Goal: Task Accomplishment & Management: Use online tool/utility

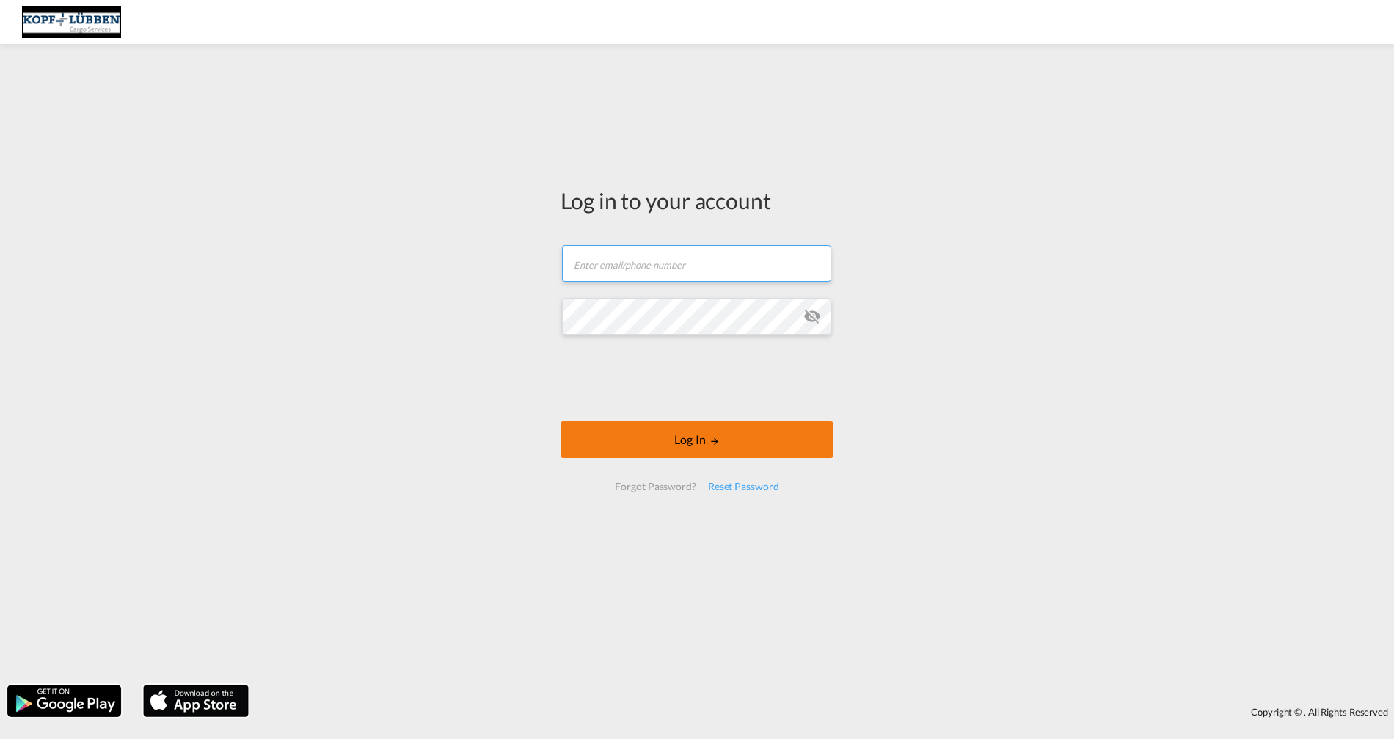
type input "[PERSON_NAME][EMAIL_ADDRESS][PERSON_NAME][DOMAIN_NAME]"
click at [672, 437] on button "Log In" at bounding box center [697, 439] width 273 height 37
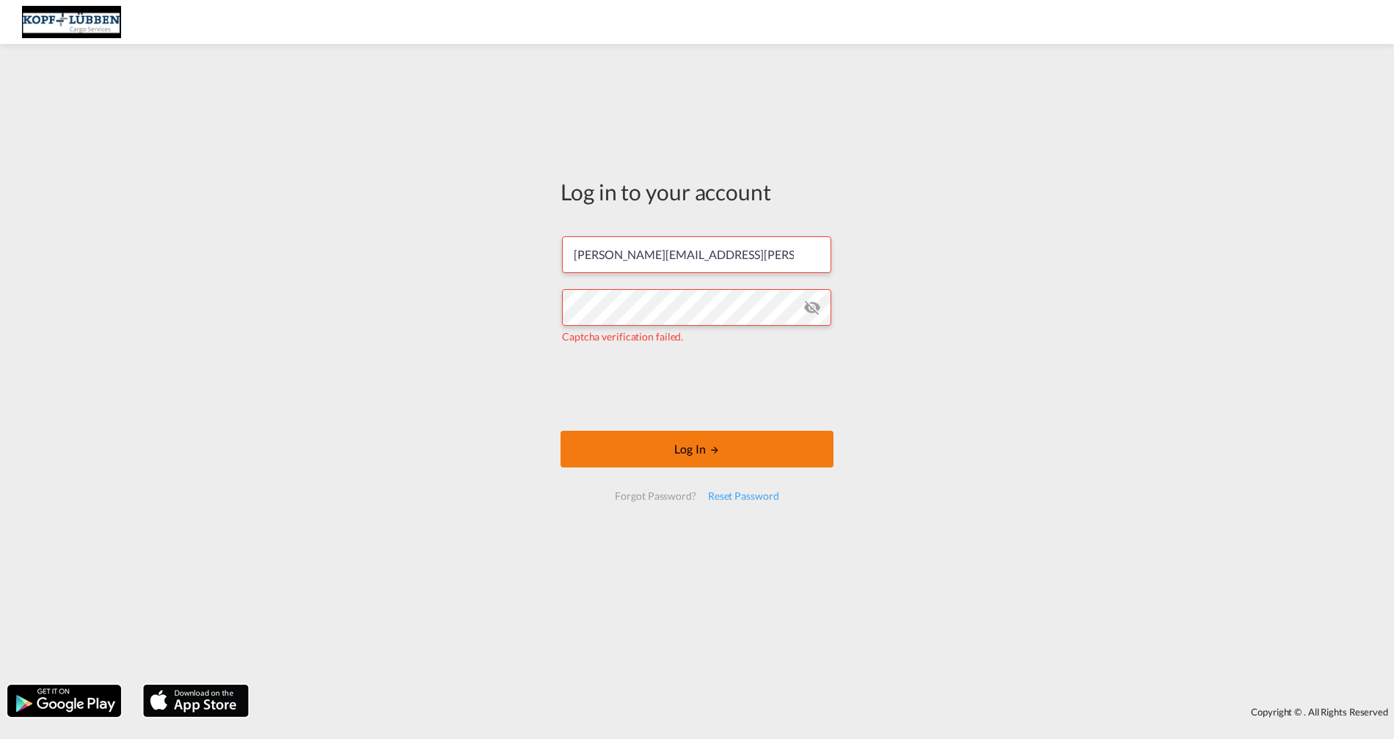
click at [660, 456] on button "Log In" at bounding box center [697, 449] width 273 height 37
click at [691, 448] on button "Log In" at bounding box center [697, 449] width 273 height 37
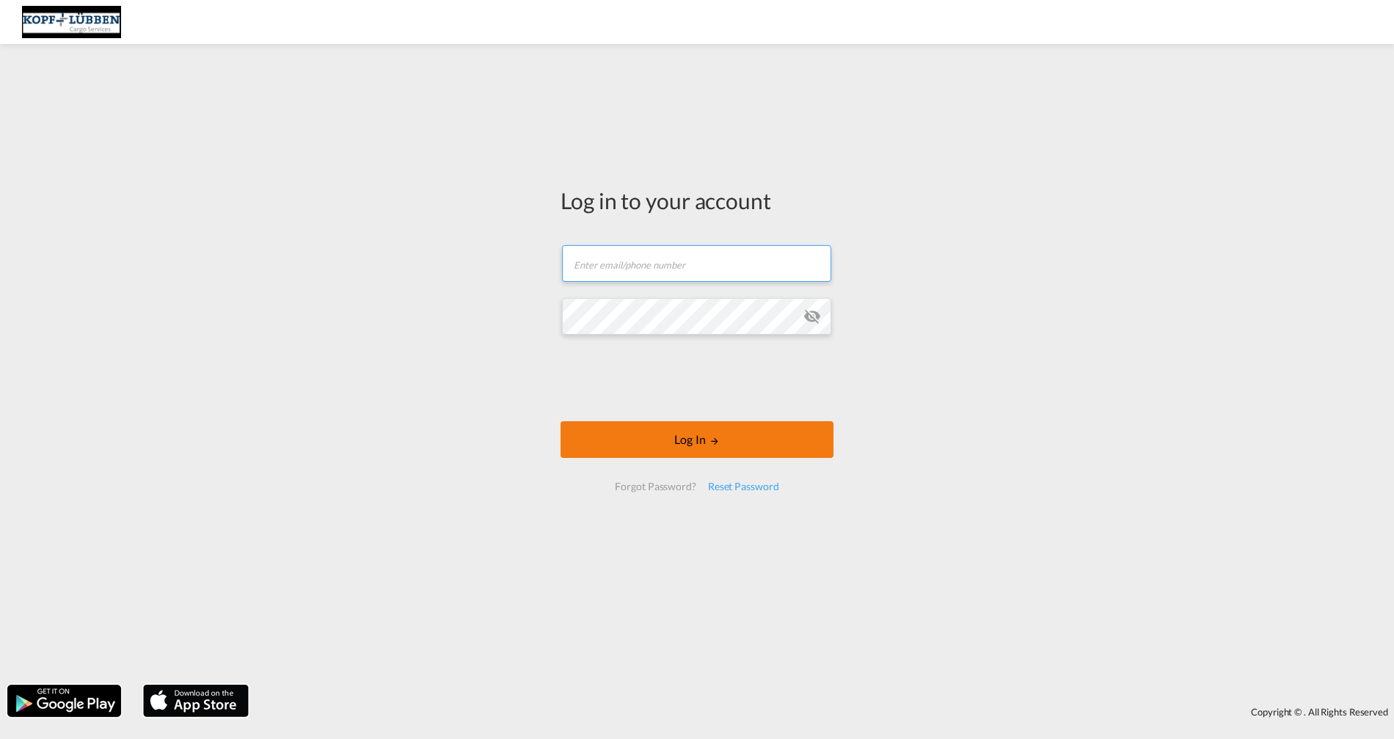
type input "[PERSON_NAME][EMAIL_ADDRESS][PERSON_NAME][DOMAIN_NAME]"
click at [797, 444] on button "Log In" at bounding box center [697, 439] width 273 height 37
